Goal: Task Accomplishment & Management: Manage account settings

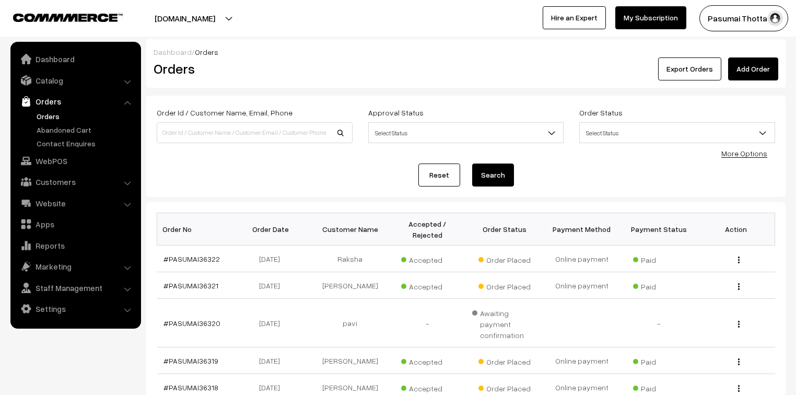
scroll to position [42, 0]
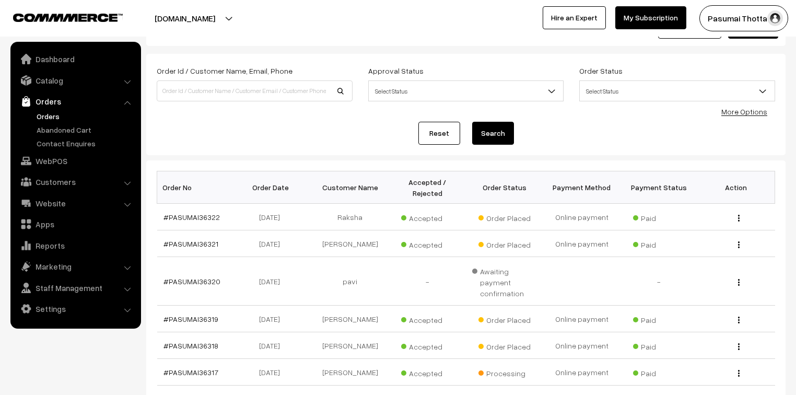
click at [51, 118] on link "Orders" at bounding box center [85, 116] width 103 height 11
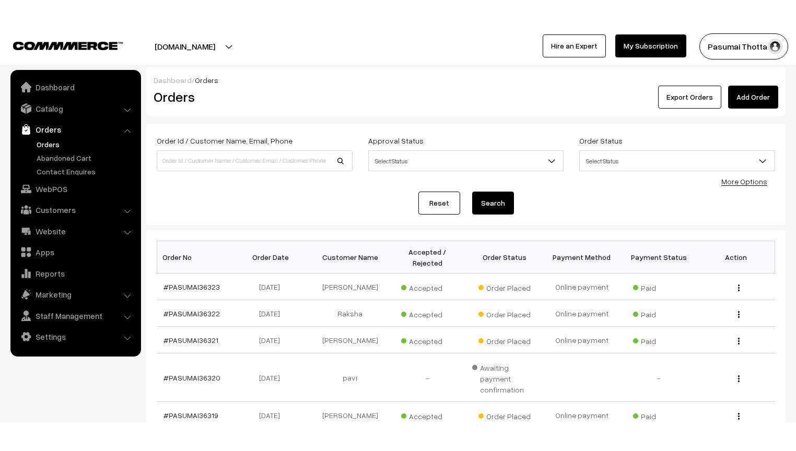
scroll to position [125, 0]
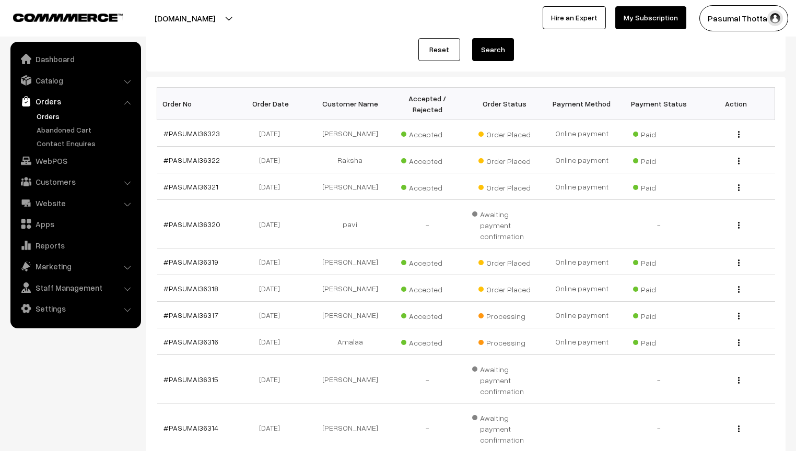
click at [477, 15] on div "Pasumai Thotta… My Profile Refer & Earn Support Sign Out Hire an Expert My Subs…" at bounding box center [599, 18] width 403 height 26
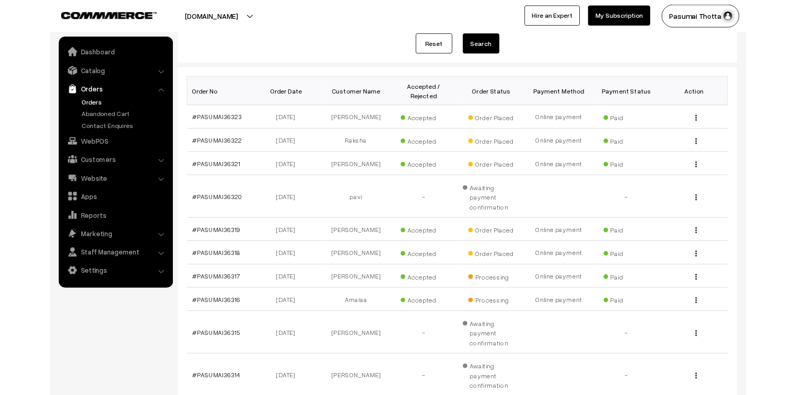
scroll to position [0, 0]
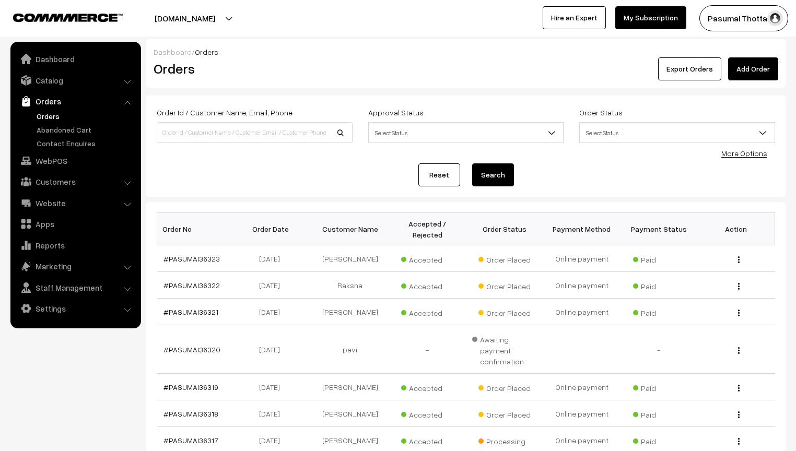
click at [272, 50] on div "Dashboard / Orders" at bounding box center [466, 51] width 625 height 11
click at [331, 76] on h2 "Orders" at bounding box center [253, 69] width 198 height 16
click at [111, 394] on nav "Dashboard Catalog" at bounding box center [70, 267] width 141 height 451
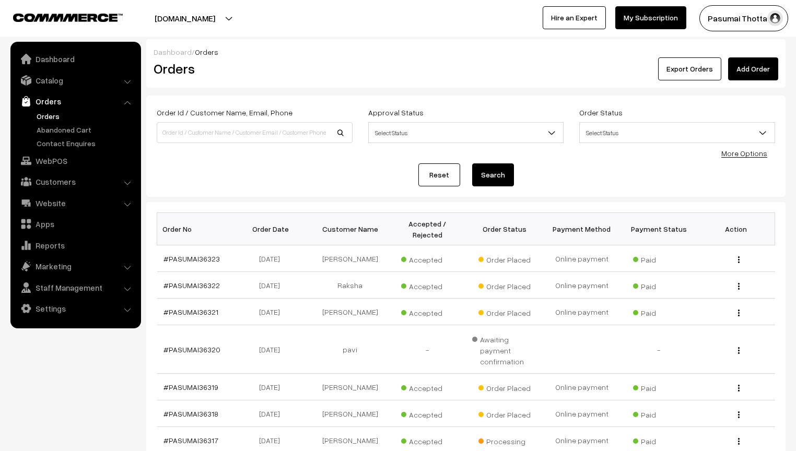
click at [111, 394] on nav "Dashboard Catalog" at bounding box center [70, 267] width 141 height 451
click at [94, 393] on nav "Dashboard Catalog" at bounding box center [70, 267] width 141 height 451
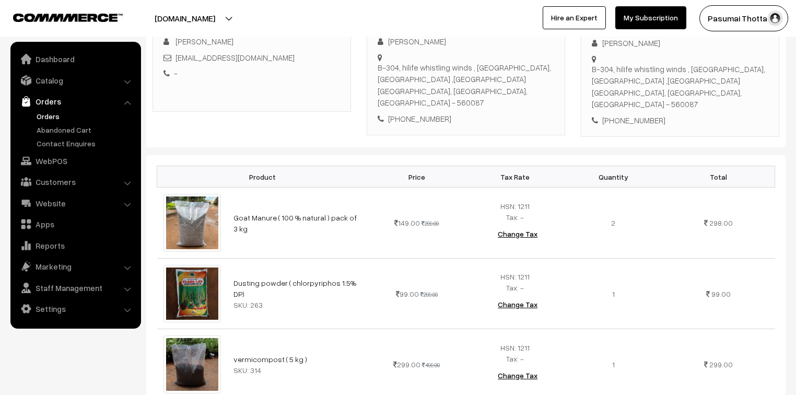
scroll to position [125, 0]
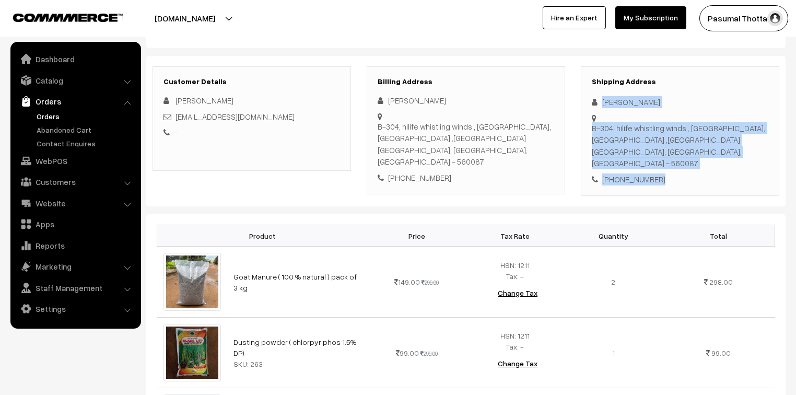
drag, startPoint x: 600, startPoint y: 103, endPoint x: 669, endPoint y: 164, distance: 92.1
click at [669, 164] on div "Shipping Address [PERSON_NAME] [STREET_ADDRESS] [PHONE_NUMBER]" at bounding box center [680, 131] width 198 height 130
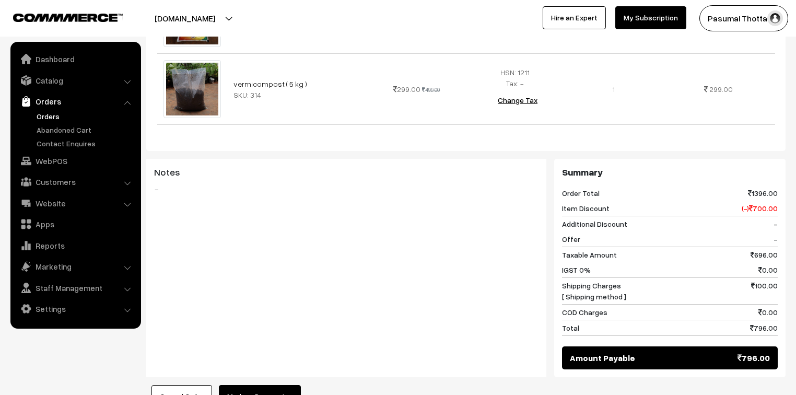
scroll to position [608, 0]
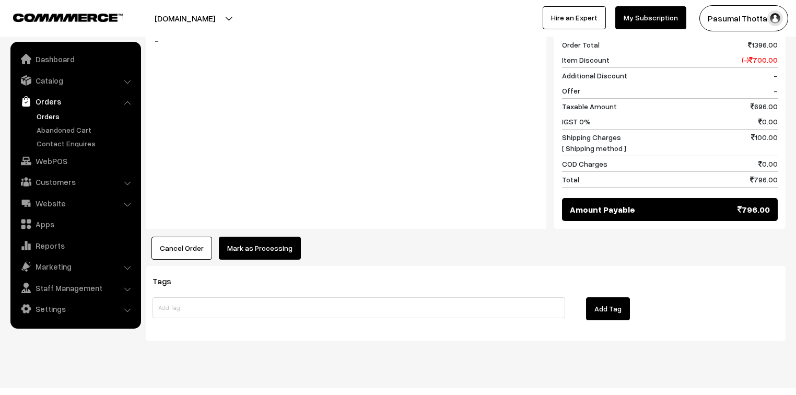
click at [259, 237] on button "Mark as Processing" at bounding box center [260, 248] width 82 height 23
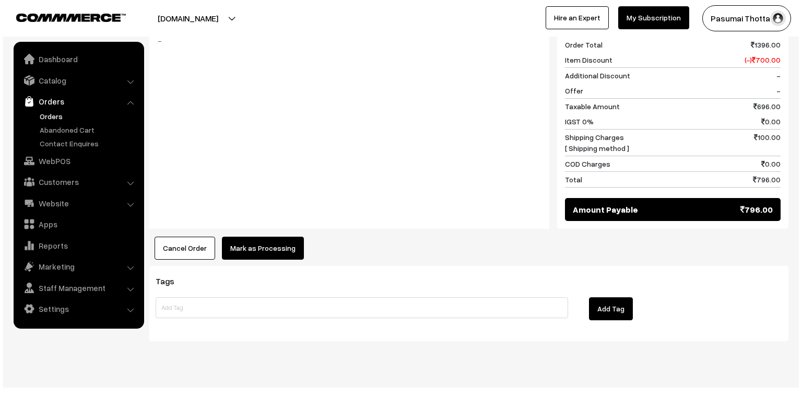
scroll to position [610, 0]
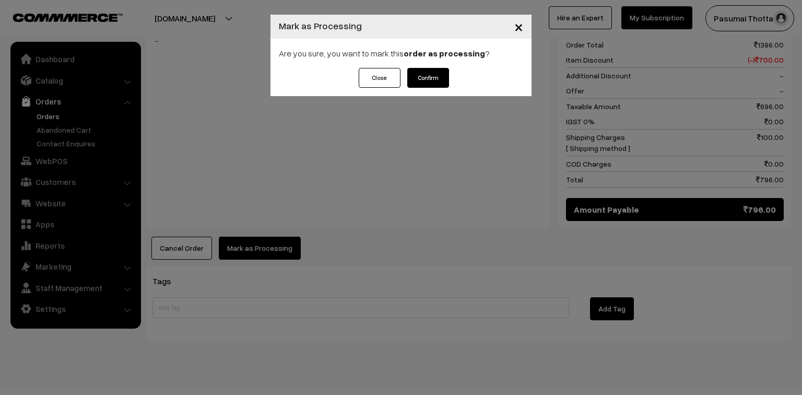
click at [419, 78] on button "Confirm" at bounding box center [428, 78] width 42 height 20
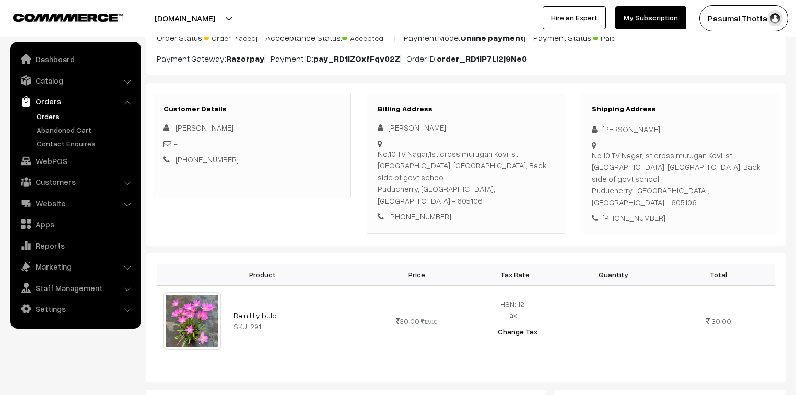
scroll to position [84, 0]
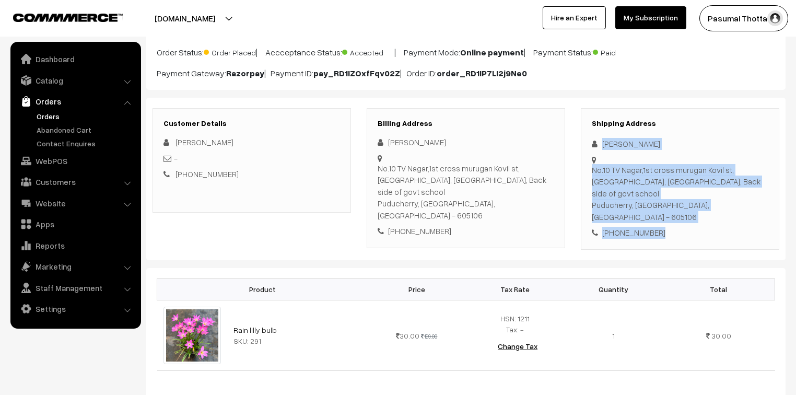
drag, startPoint x: 603, startPoint y: 145, endPoint x: 677, endPoint y: 209, distance: 98.5
click at [677, 209] on div "Shipping Address Savitha K No.10 TV Nagar,1st cross murugan Kovil st, Embalam, …" at bounding box center [680, 179] width 198 height 142
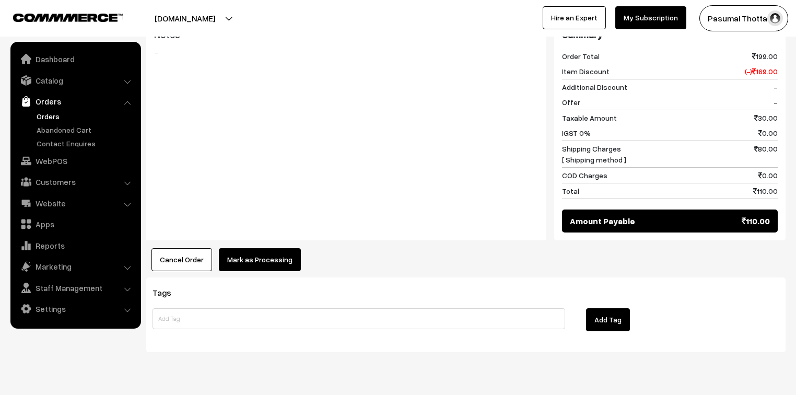
click at [232, 248] on button "Mark as Processing" at bounding box center [260, 259] width 82 height 23
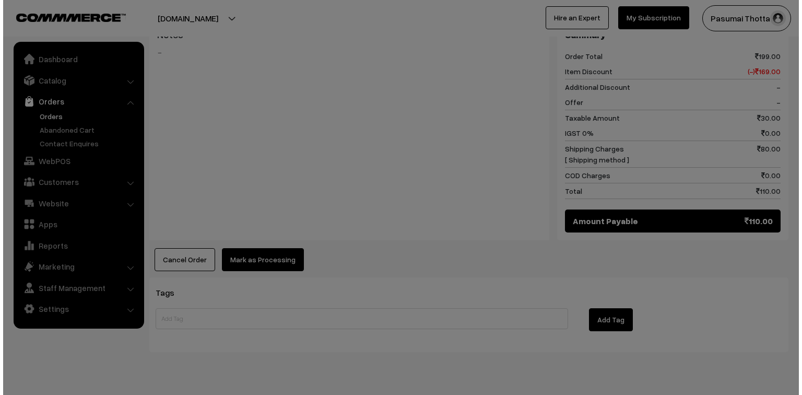
scroll to position [468, 0]
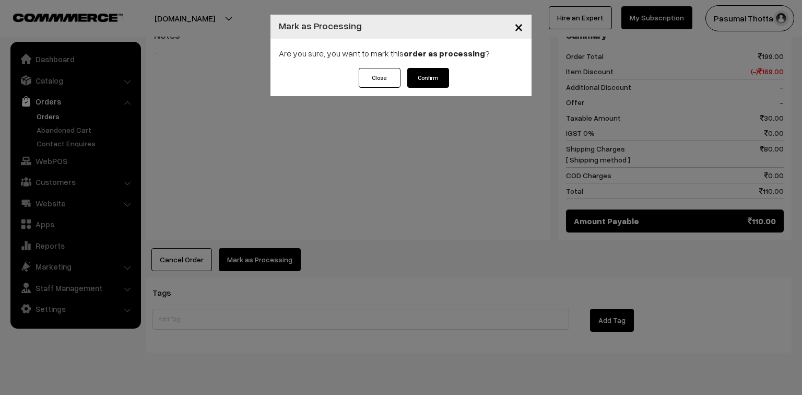
click at [441, 75] on button "Confirm" at bounding box center [428, 78] width 42 height 20
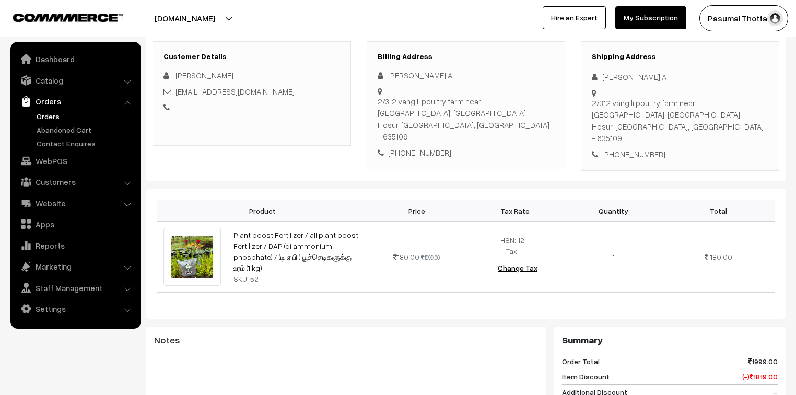
scroll to position [125, 0]
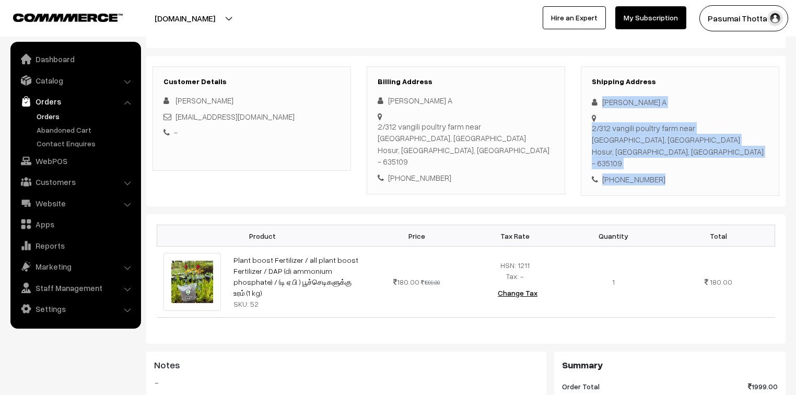
drag, startPoint x: 603, startPoint y: 101, endPoint x: 676, endPoint y: 167, distance: 99.1
click at [676, 167] on div "Shipping Address Soundharya A 2/312 vangili poultry farm near RR garden thippal…" at bounding box center [680, 131] width 198 height 130
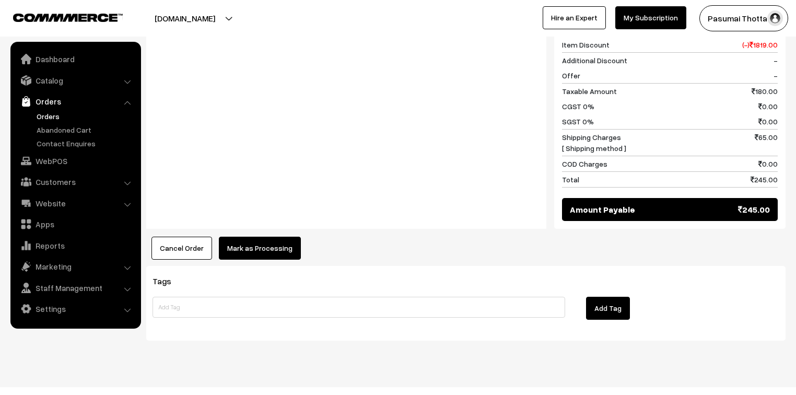
click at [267, 237] on button "Mark as Processing" at bounding box center [260, 248] width 82 height 23
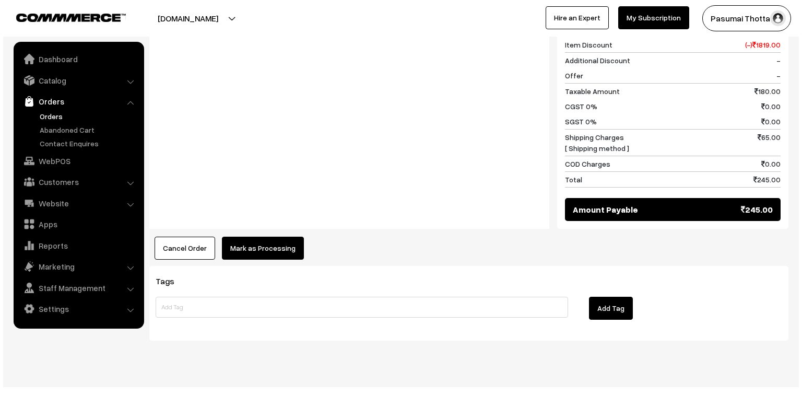
scroll to position [483, 0]
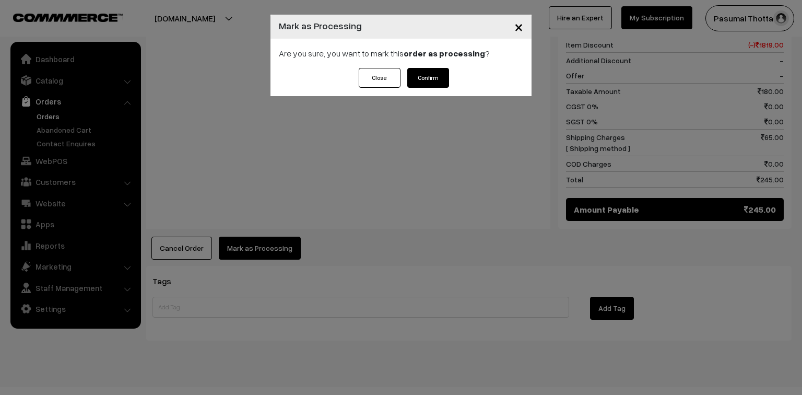
click at [433, 68] on button "Confirm" at bounding box center [428, 78] width 42 height 20
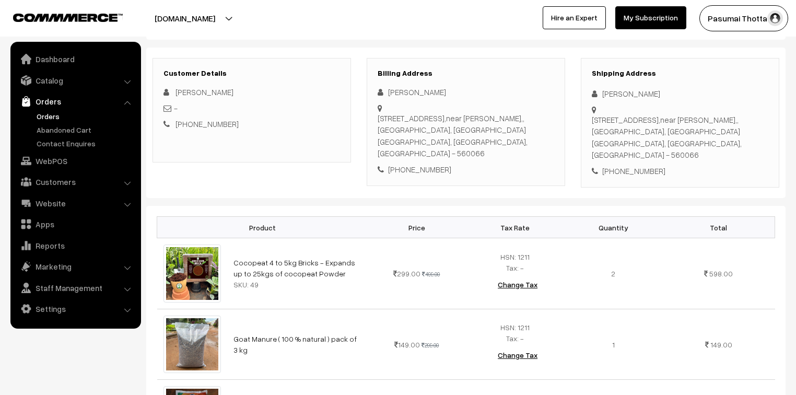
scroll to position [125, 0]
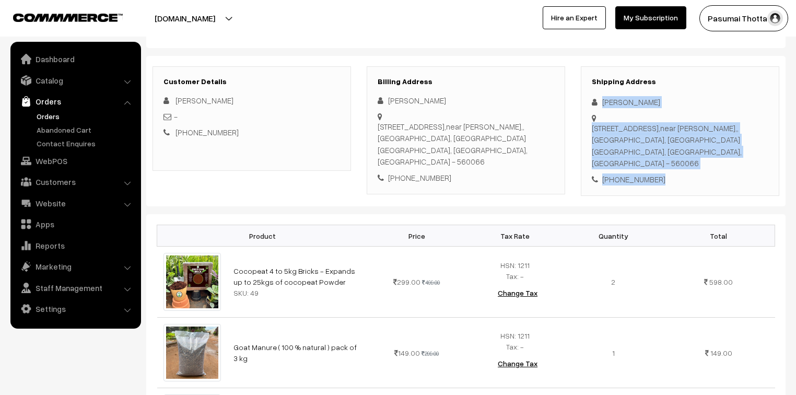
drag, startPoint x: 602, startPoint y: 100, endPoint x: 671, endPoint y: 171, distance: 99.7
click at [671, 171] on div "Shipping Address Anitha K [STREET_ADDRESS][PERSON_NAME] [PHONE_NUMBER]" at bounding box center [680, 131] width 198 height 130
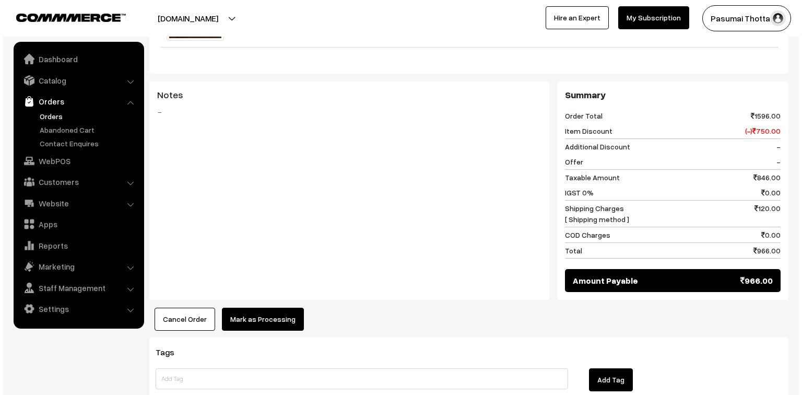
scroll to position [585, 0]
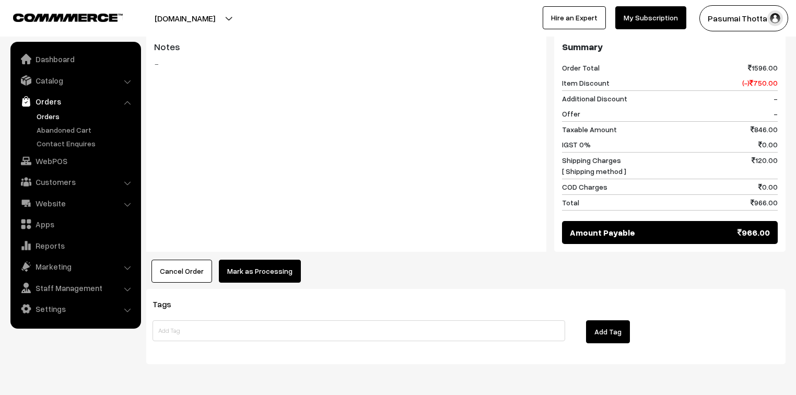
click at [259, 260] on button "Mark as Processing" at bounding box center [260, 271] width 82 height 23
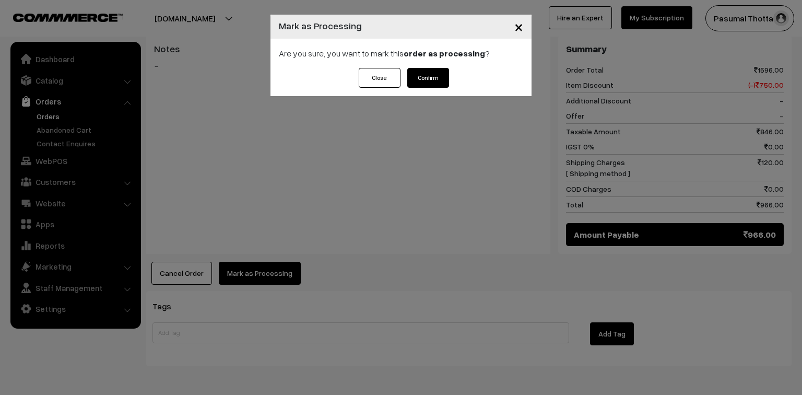
click at [432, 73] on button "Confirm" at bounding box center [428, 78] width 42 height 20
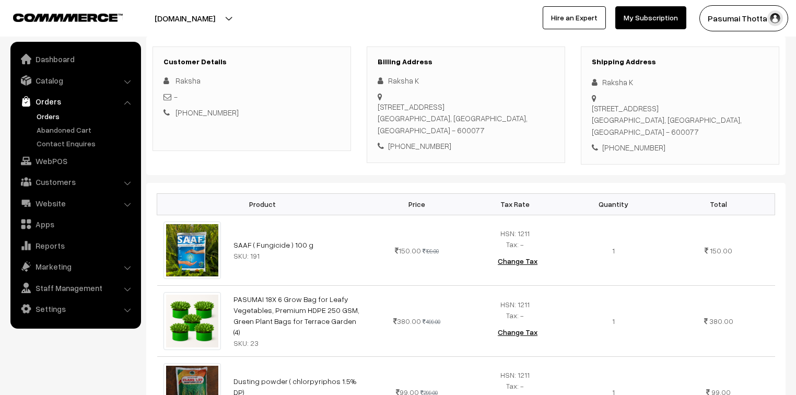
scroll to position [125, 0]
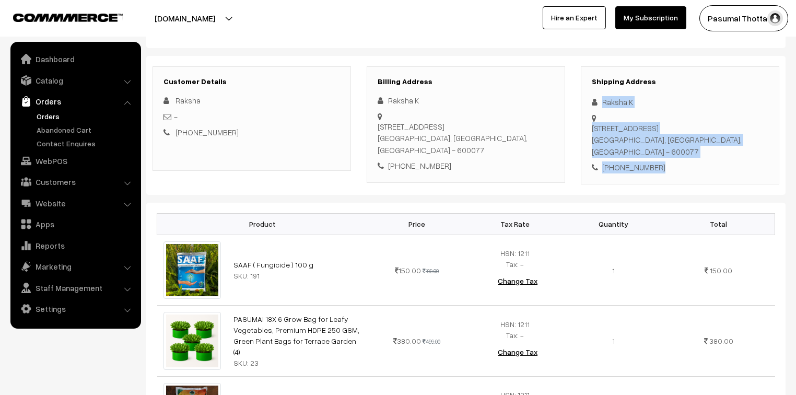
drag, startPoint x: 600, startPoint y: 99, endPoint x: 669, endPoint y: 167, distance: 97.1
click at [669, 167] on div "Shipping Address Raksha K Plot no 64, 2nd main road, Ashok Nandavanam,, Numbal,…" at bounding box center [680, 125] width 198 height 118
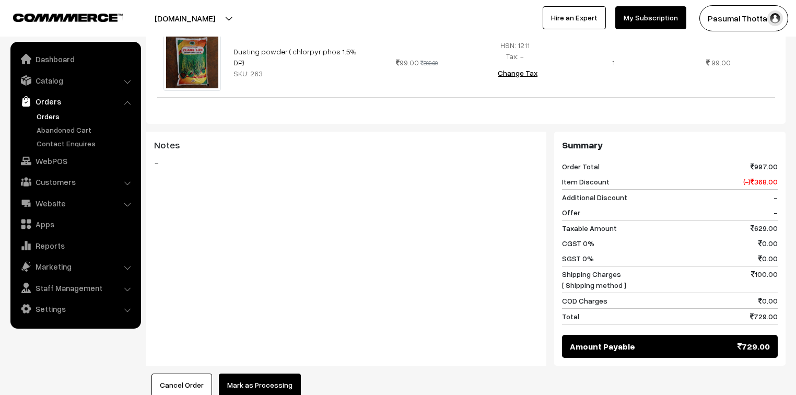
scroll to position [623, 0]
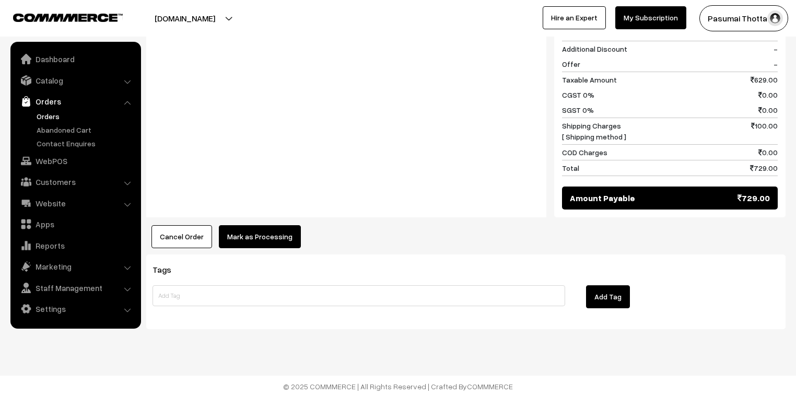
click at [267, 235] on button "Mark as Processing" at bounding box center [260, 236] width 82 height 23
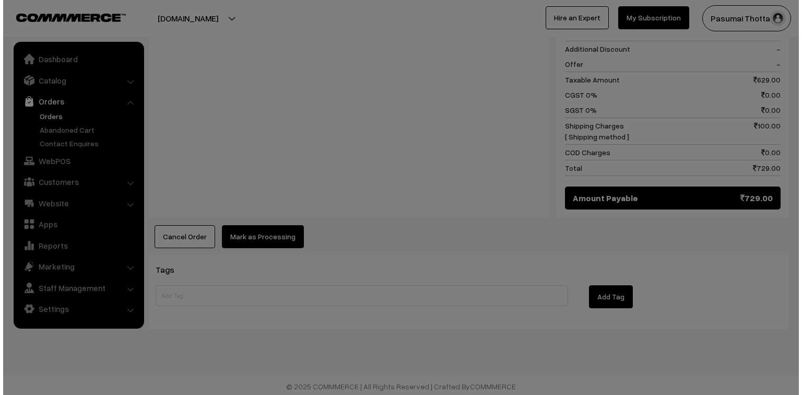
scroll to position [625, 0]
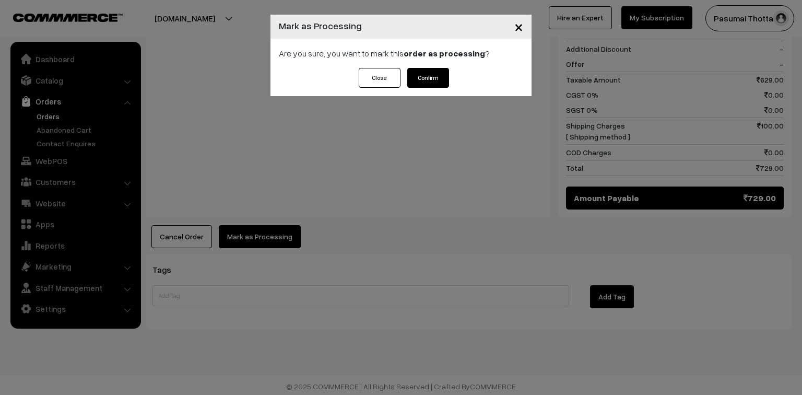
click at [439, 77] on button "Confirm" at bounding box center [428, 78] width 42 height 20
